Goal: Task Accomplishment & Management: Manage account settings

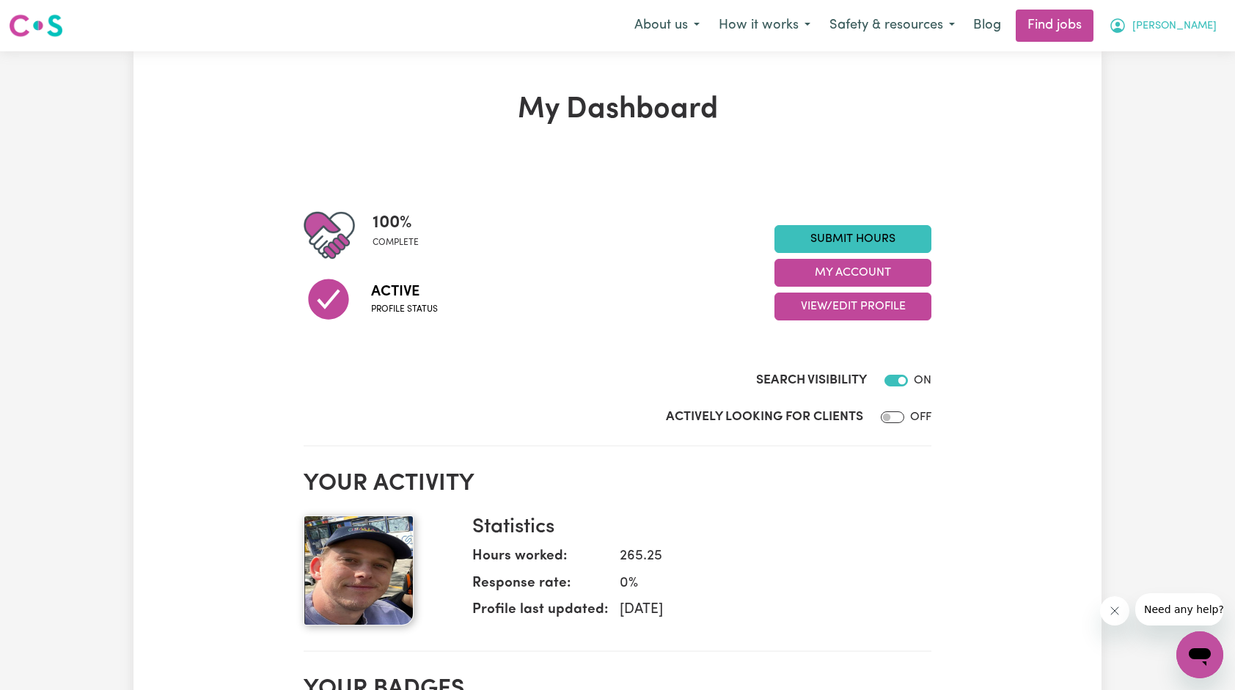
click at [1192, 28] on span "[PERSON_NAME]" at bounding box center [1175, 26] width 84 height 16
click at [1146, 57] on link "My Account" at bounding box center [1168, 57] width 116 height 28
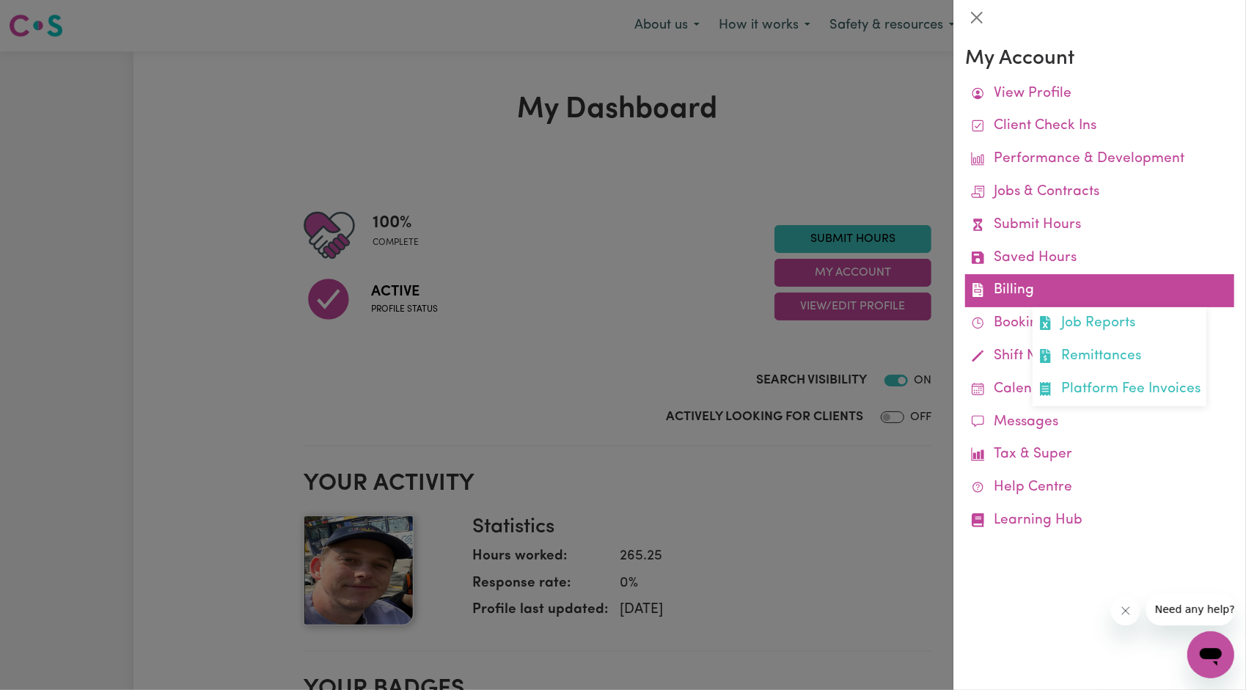
click at [1023, 291] on link "Billing Job Reports Remittances Platform Fee Invoices" at bounding box center [1099, 290] width 269 height 33
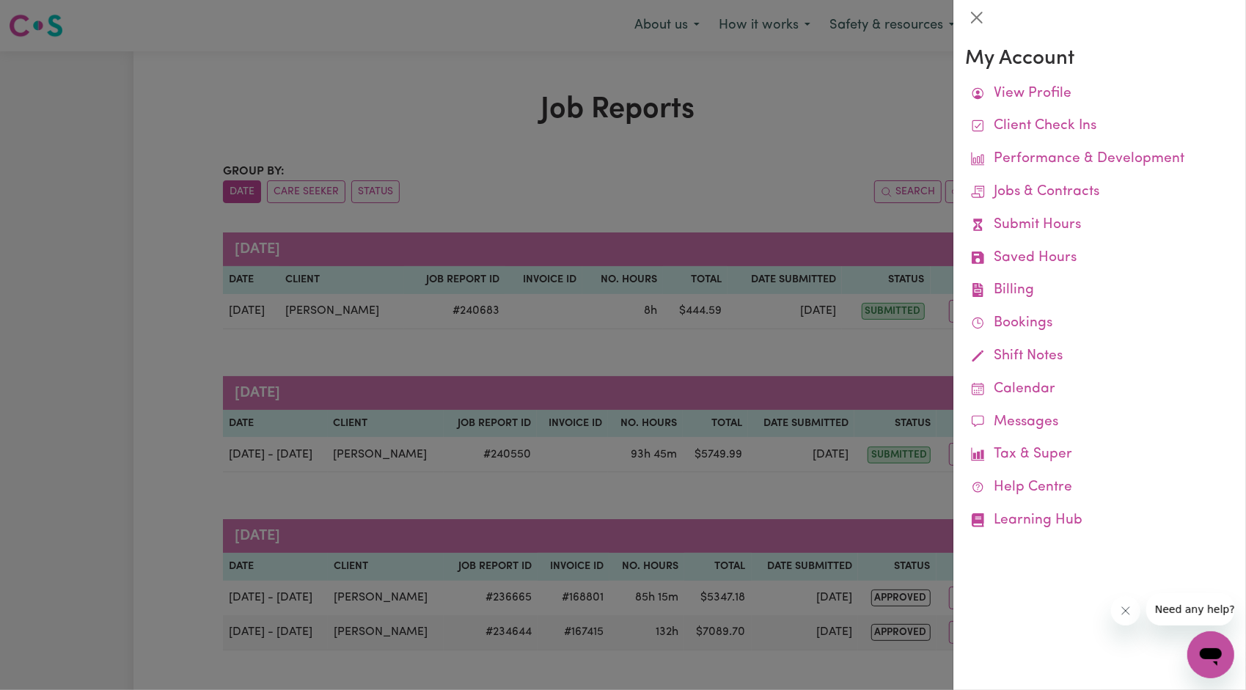
click at [486, 174] on div at bounding box center [623, 345] width 1246 height 690
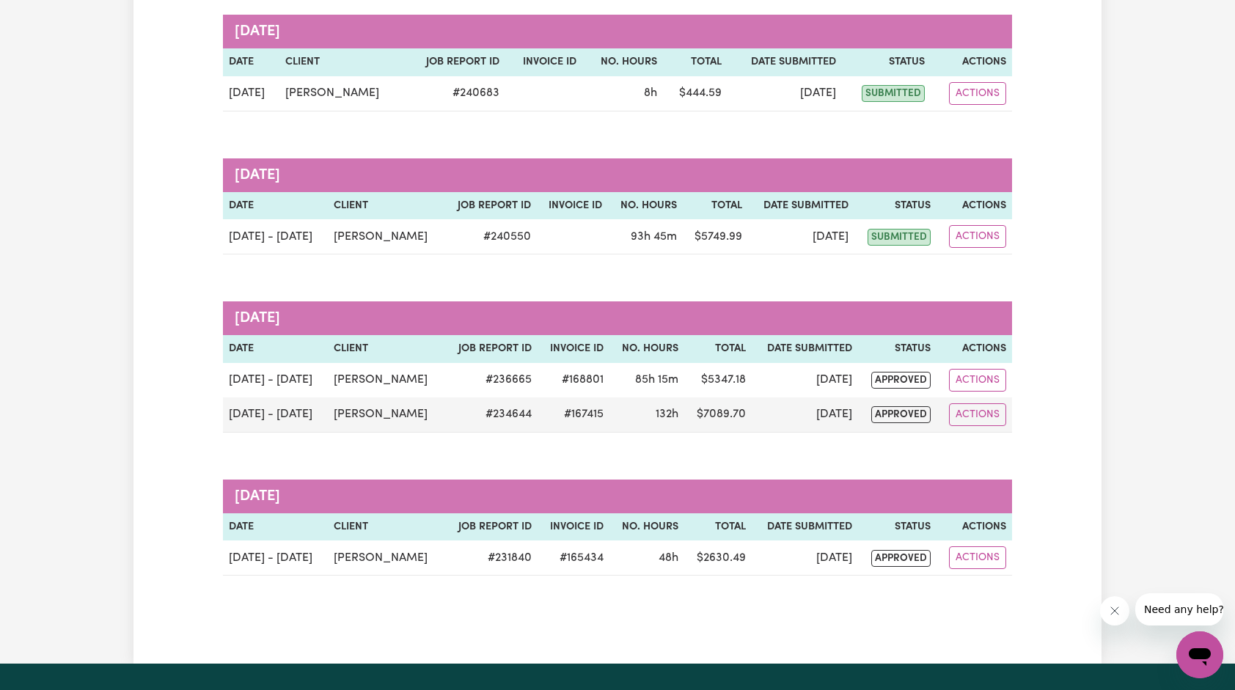
scroll to position [216, 0]
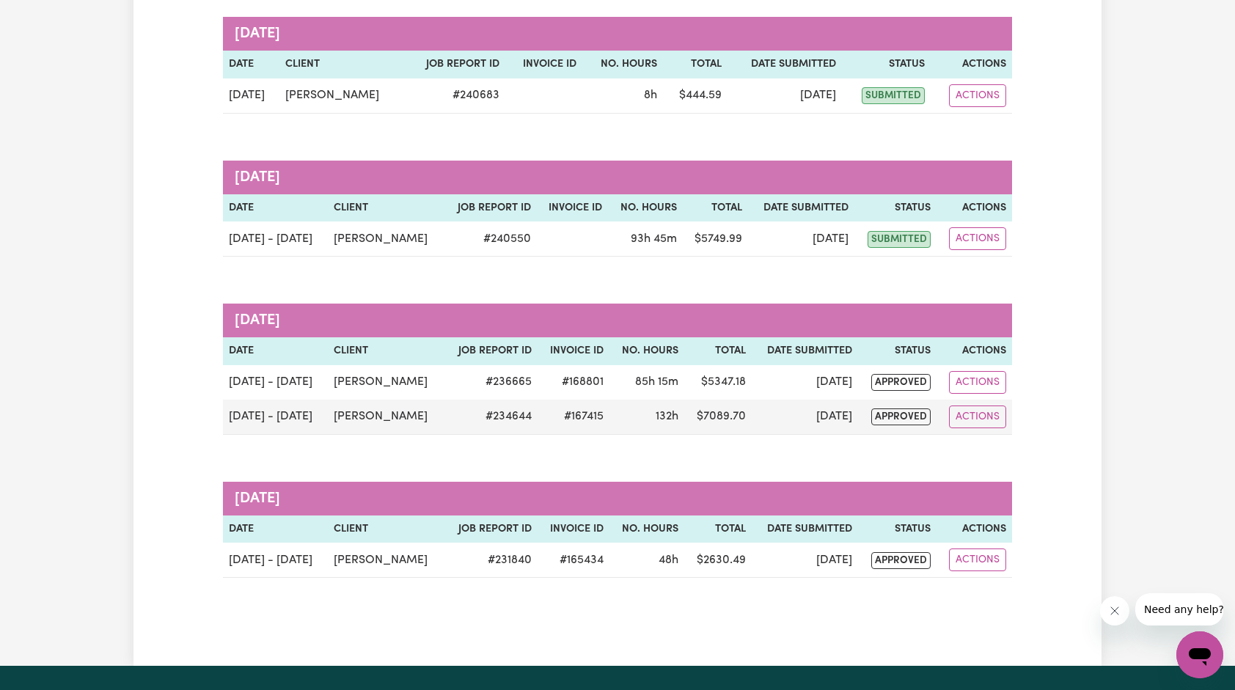
click at [361, 442] on div "Group by: Date Care Seeker Status Search Export [DATE] Date Client Job Report I…" at bounding box center [617, 262] width 789 height 631
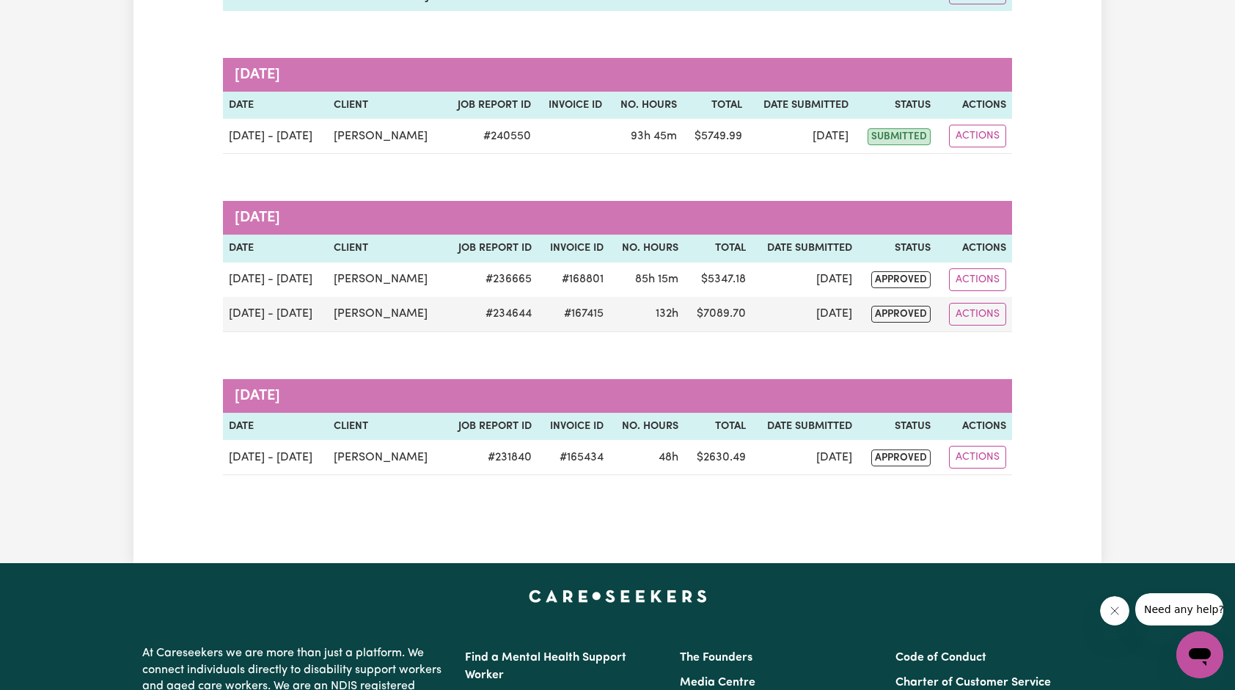
scroll to position [0, 0]
